Goal: Navigation & Orientation: Find specific page/section

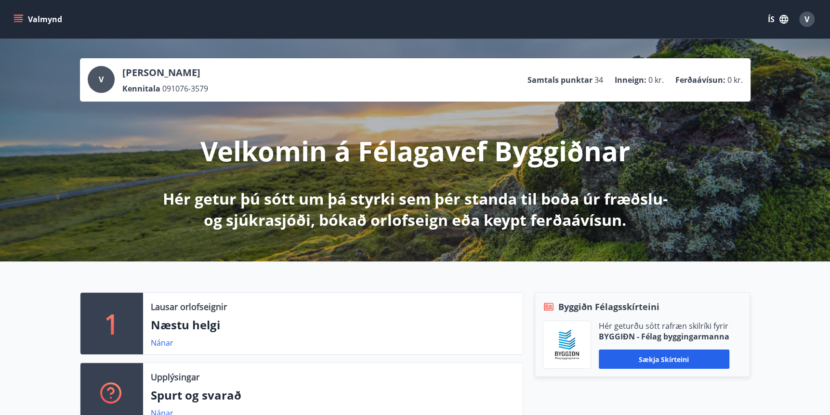
click at [20, 14] on icon "menu" at bounding box center [18, 19] width 10 height 10
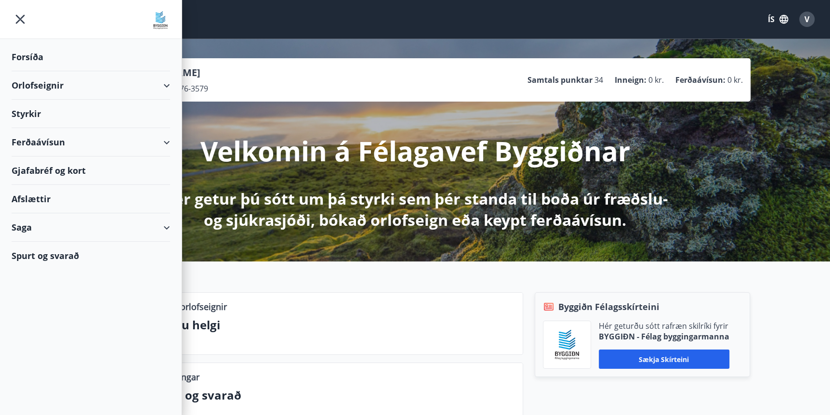
click at [27, 230] on div "Saga" at bounding box center [91, 227] width 158 height 28
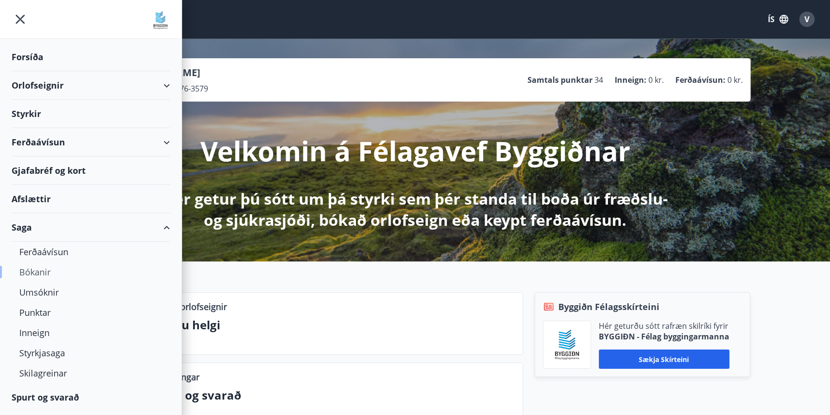
click at [46, 272] on div "Bókanir" at bounding box center [90, 272] width 143 height 20
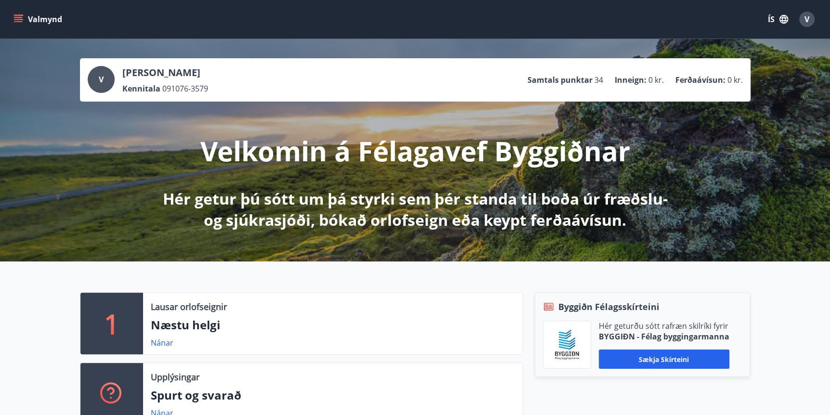
click at [14, 18] on icon "menu" at bounding box center [18, 19] width 10 height 10
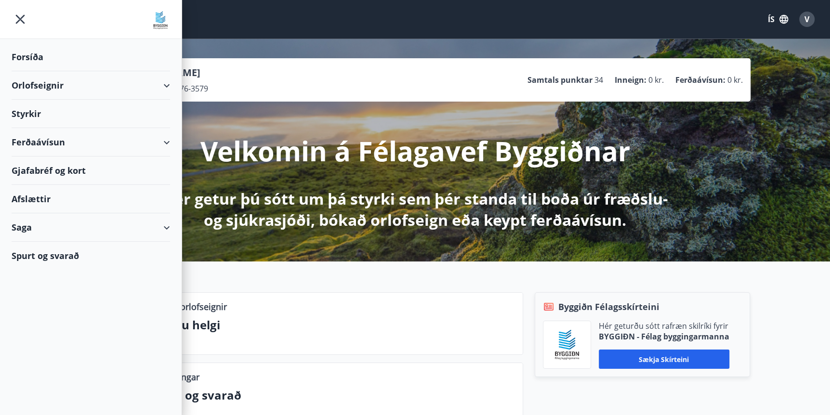
click at [164, 229] on div "Saga" at bounding box center [91, 227] width 158 height 28
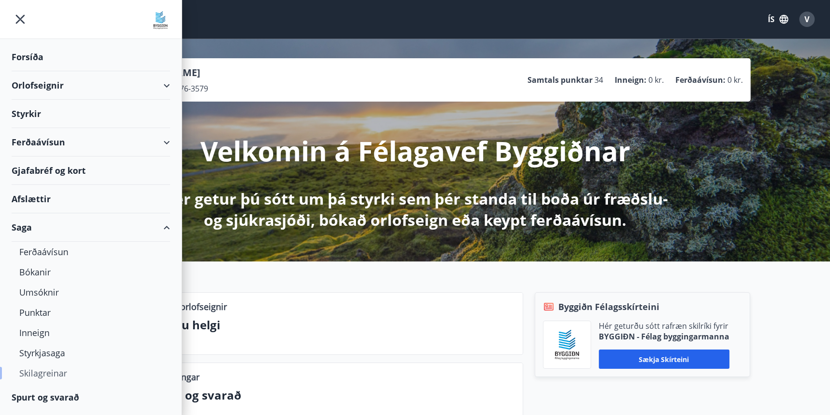
click at [55, 375] on div "Skilagreinar" at bounding box center [90, 373] width 143 height 20
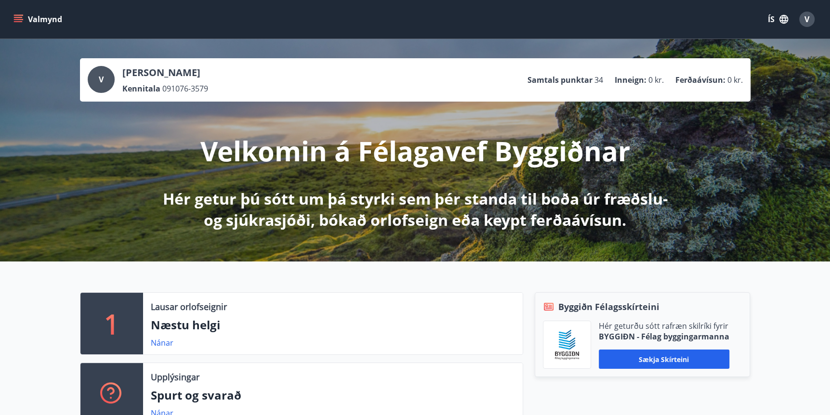
click at [22, 17] on icon "menu" at bounding box center [18, 17] width 9 height 1
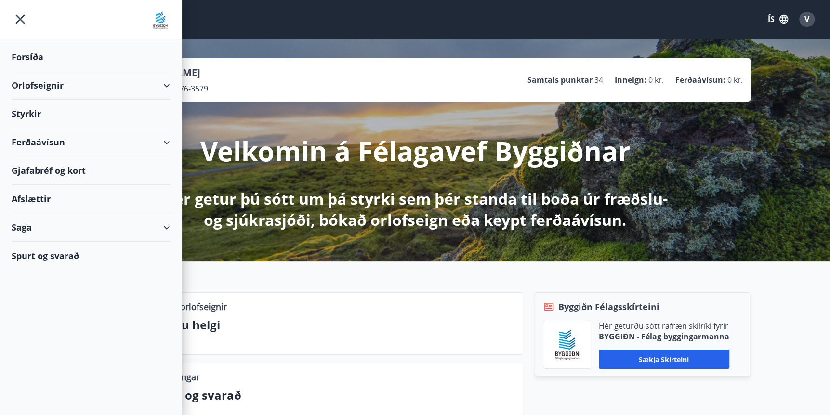
click at [233, 269] on div "1 Lausar orlofseignir Næstu helgi Nánar Upplýsingar Spurt og svarað Nánar Byggi…" at bounding box center [415, 355] width 830 height 187
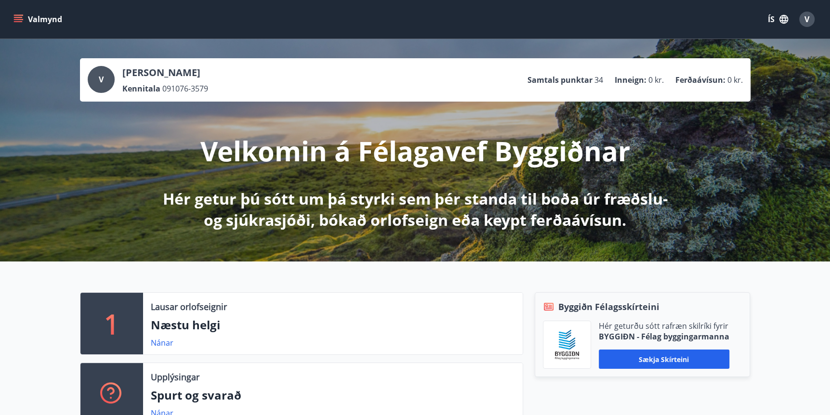
click at [22, 23] on icon "menu" at bounding box center [18, 19] width 10 height 10
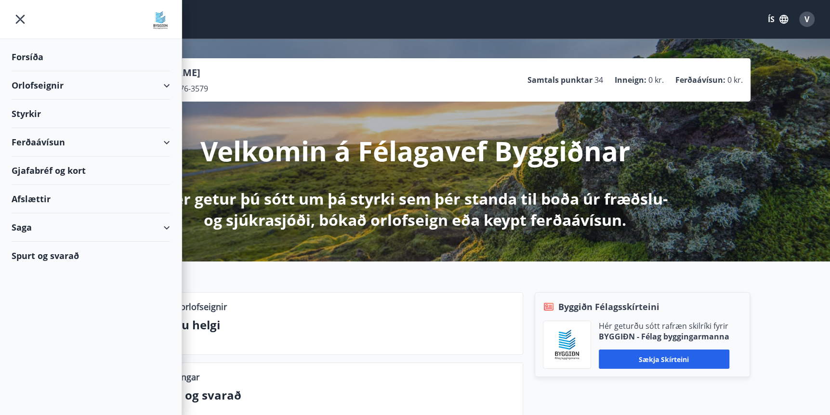
click at [169, 229] on div "Saga" at bounding box center [91, 227] width 158 height 28
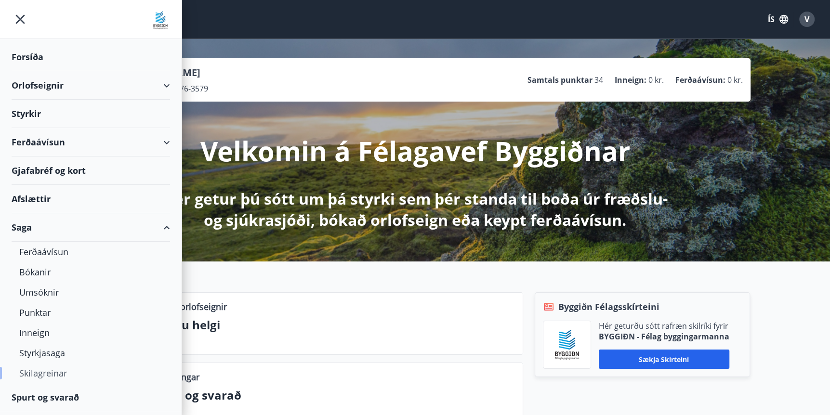
click at [38, 374] on div "Skilagreinar" at bounding box center [90, 373] width 143 height 20
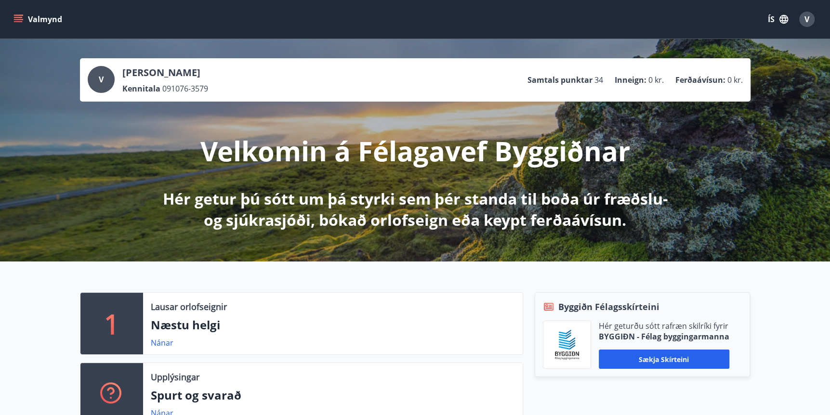
click at [19, 19] on icon "menu" at bounding box center [19, 19] width 11 height 1
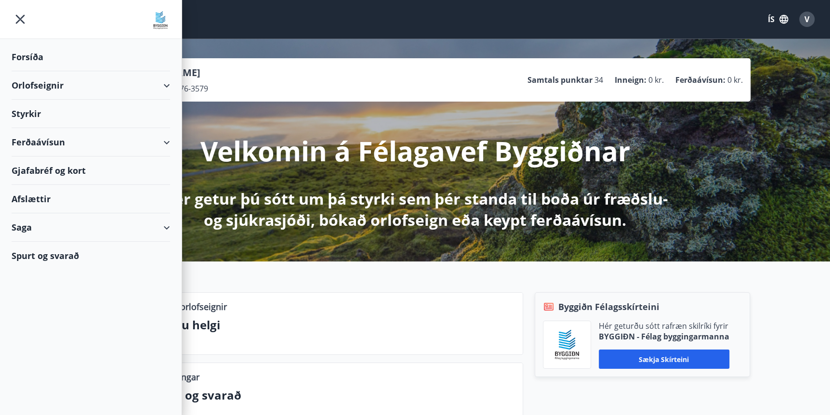
click at [163, 87] on div "Orlofseignir" at bounding box center [91, 85] width 158 height 28
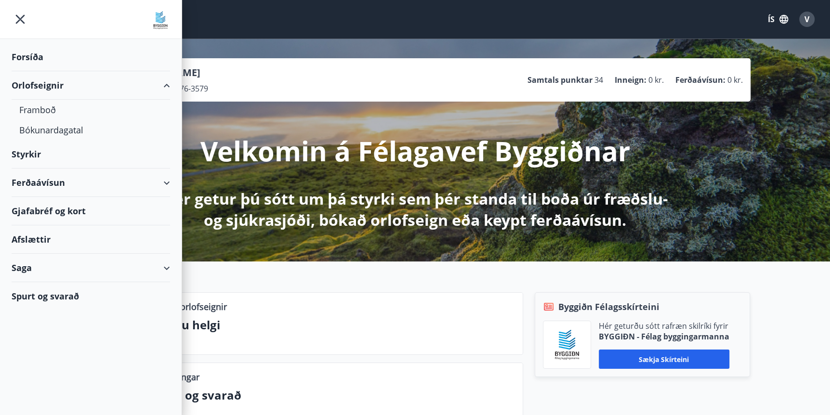
click at [163, 86] on div "Orlofseignir" at bounding box center [91, 85] width 158 height 28
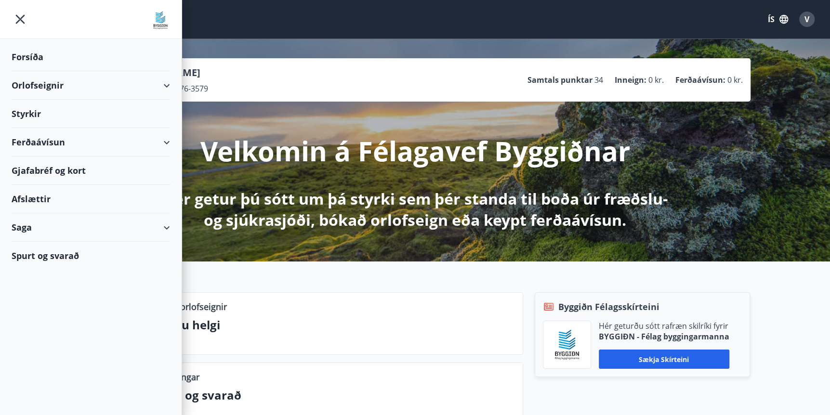
click at [163, 85] on div "Orlofseignir" at bounding box center [91, 85] width 158 height 28
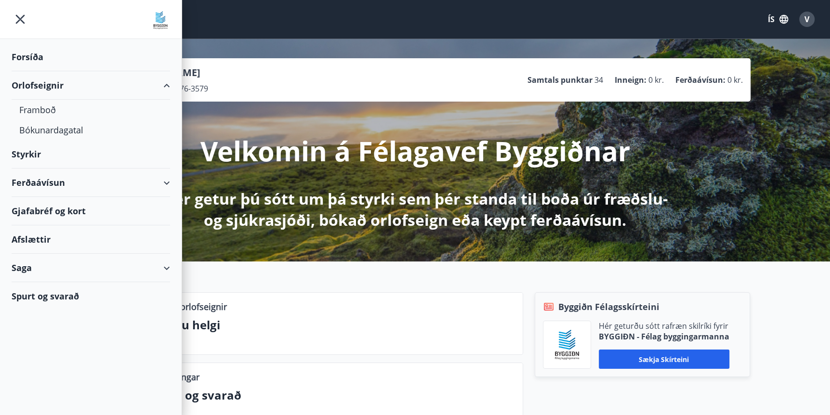
click at [163, 85] on div "Orlofseignir" at bounding box center [91, 85] width 158 height 28
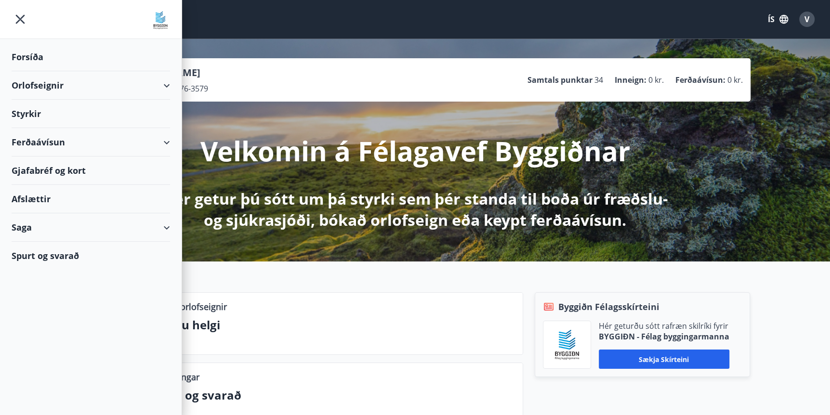
click at [166, 227] on div "Saga" at bounding box center [91, 227] width 158 height 28
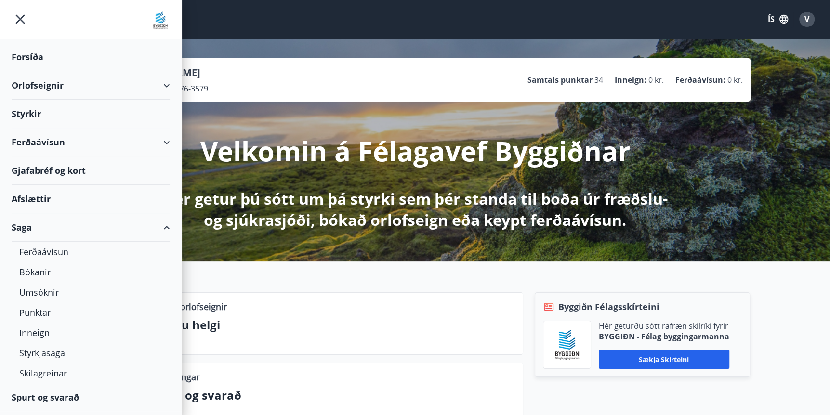
click at [807, 19] on span "V" at bounding box center [806, 19] width 5 height 11
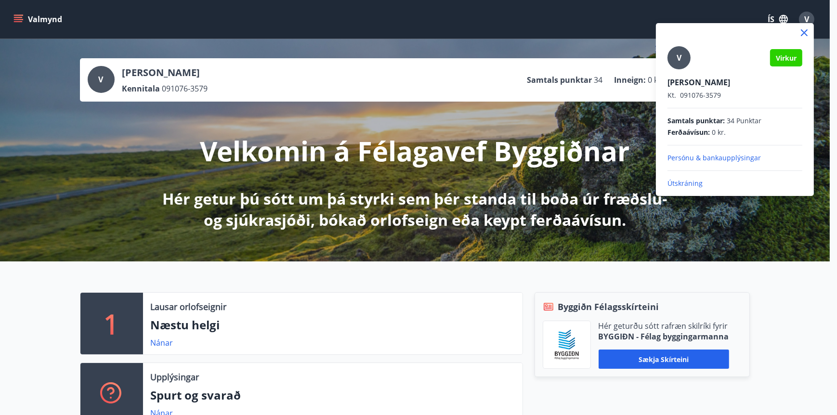
click at [708, 158] on p "Persónu & bankaupplýsingar" at bounding box center [735, 158] width 135 height 10
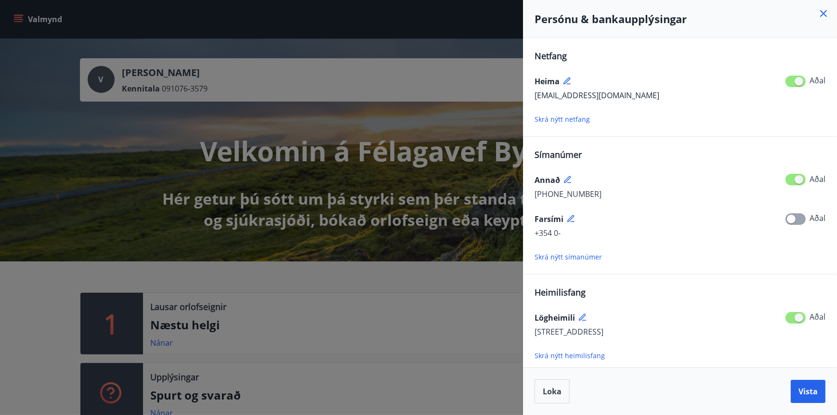
click at [371, 19] on div at bounding box center [418, 207] width 837 height 415
